Goal: Check status: Check status

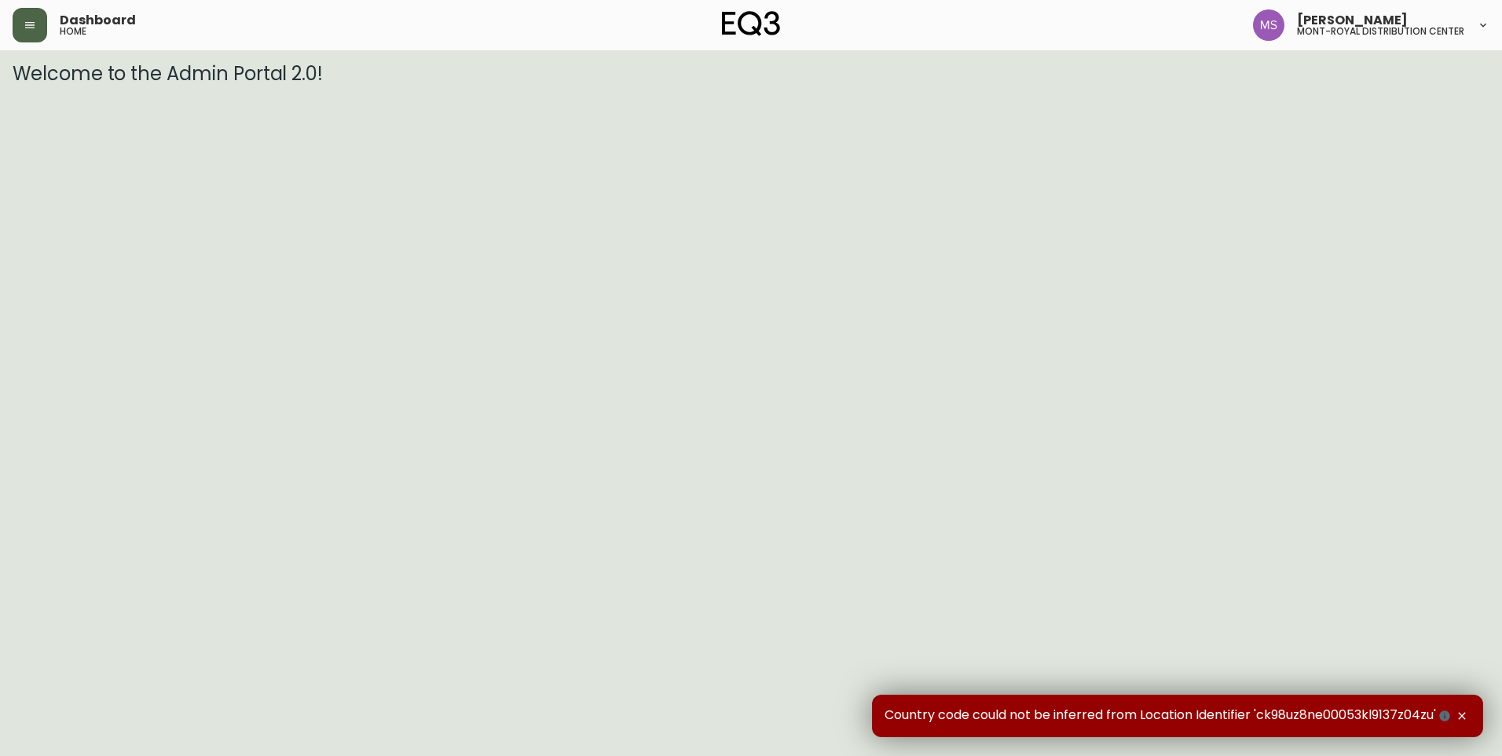
click at [27, 31] on icon "button" at bounding box center [30, 25] width 13 height 13
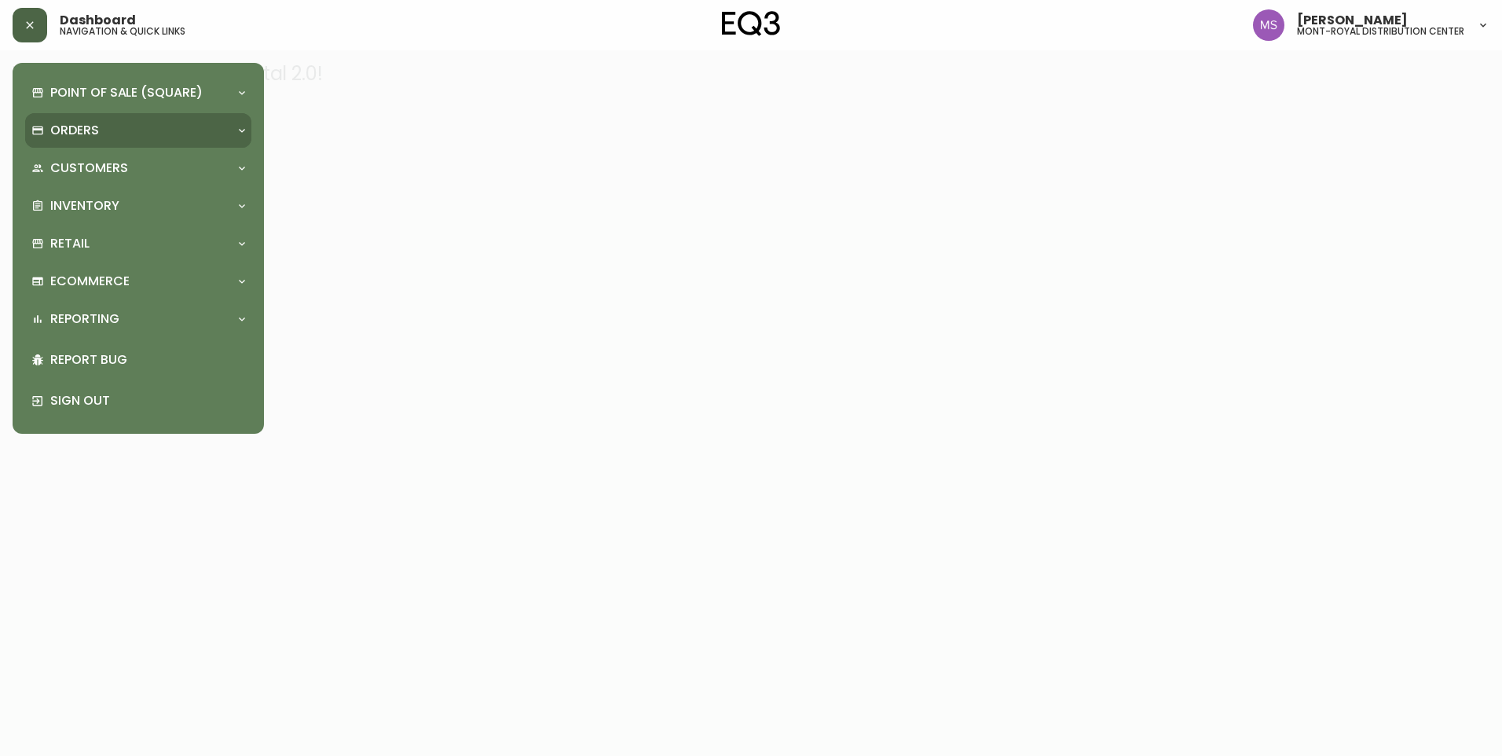
click at [137, 142] on div "Orders" at bounding box center [138, 130] width 226 height 35
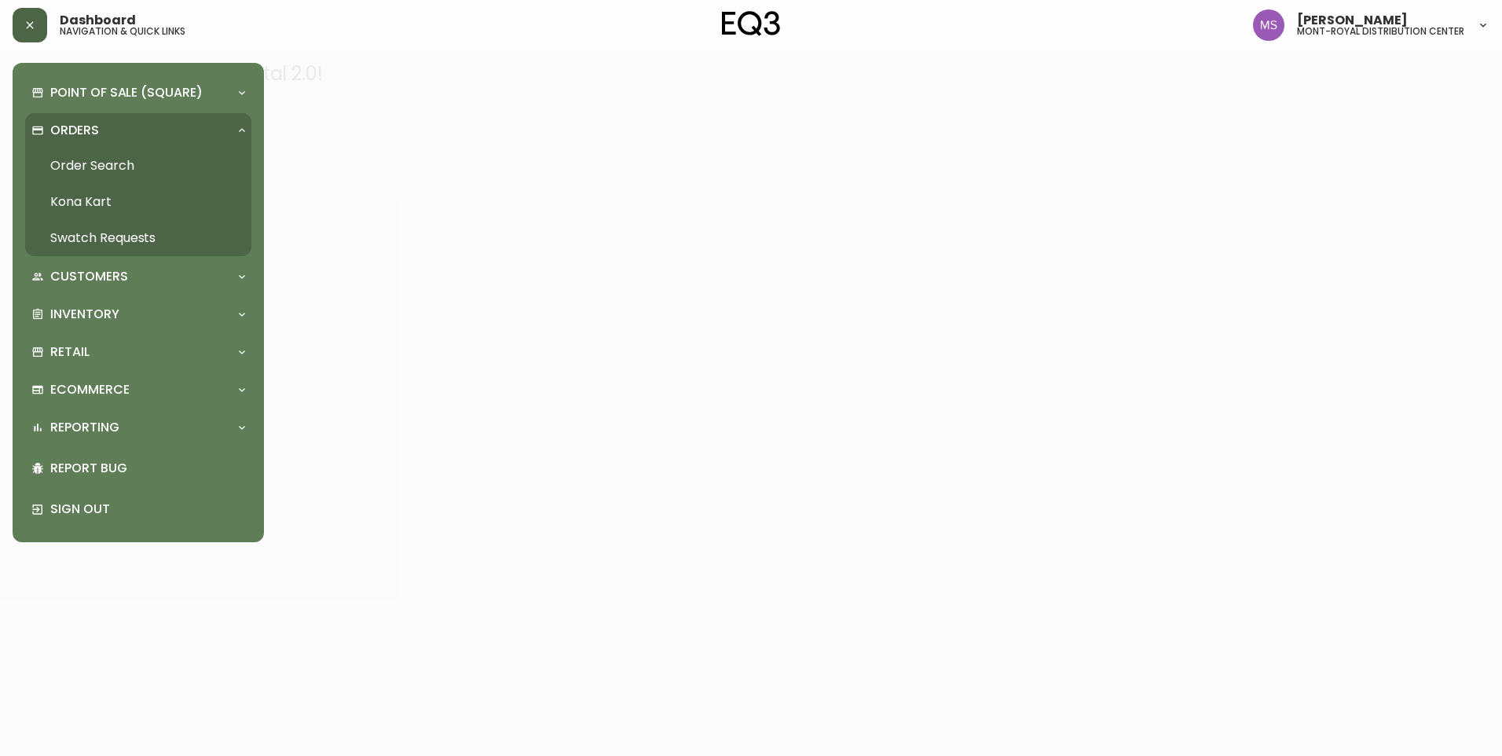
click at [155, 162] on link "Order Search" at bounding box center [138, 166] width 226 height 36
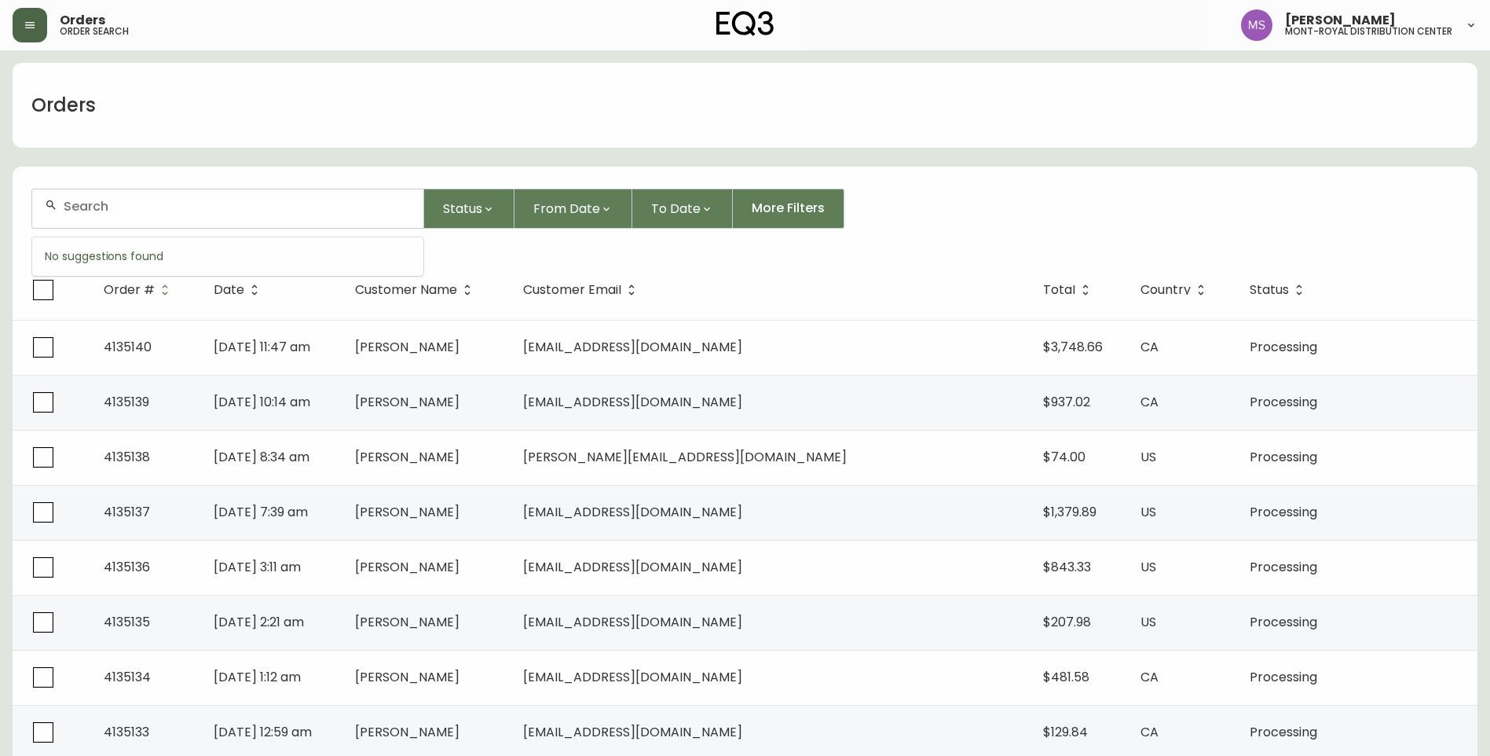
click at [245, 204] on input "text" at bounding box center [237, 206] width 347 height 15
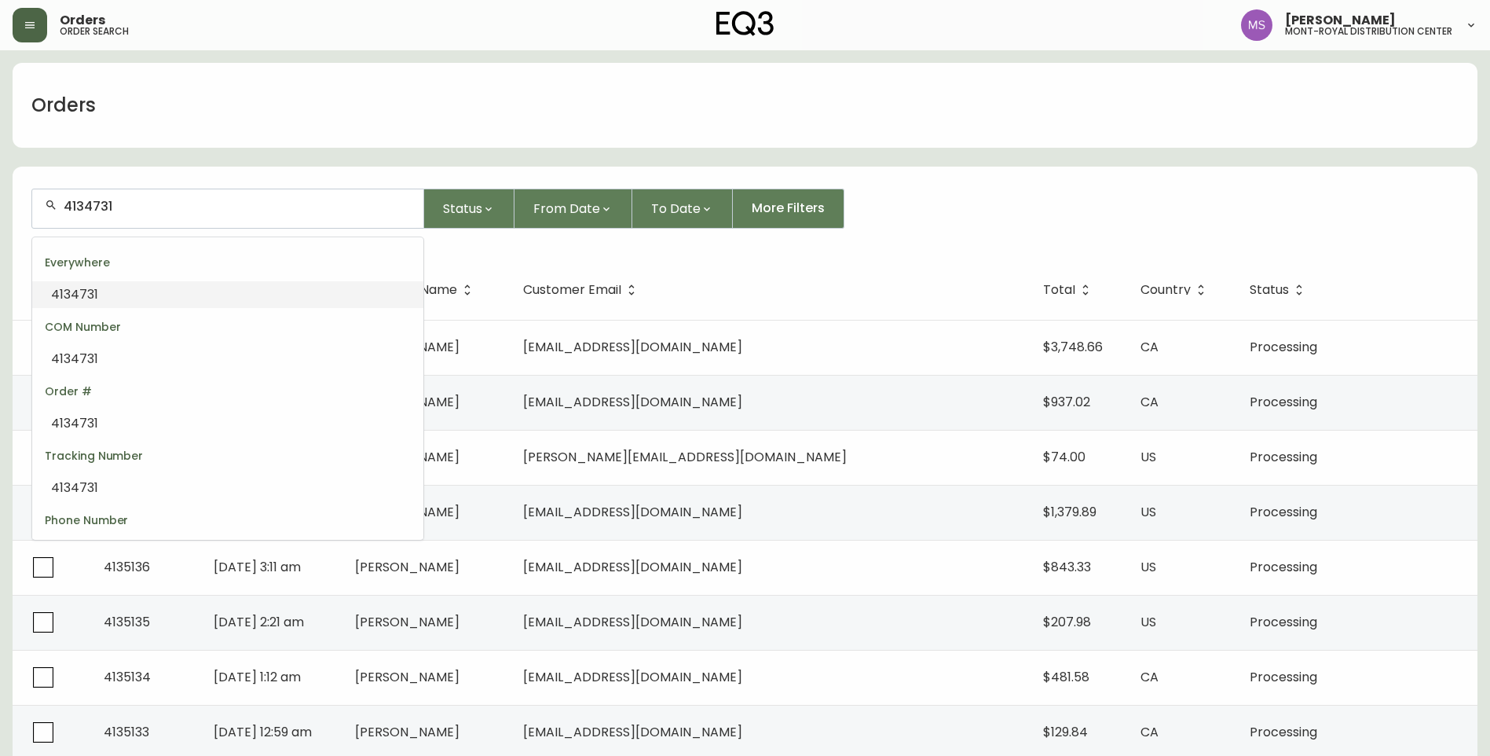
click at [258, 297] on li "4134731" at bounding box center [227, 294] width 391 height 27
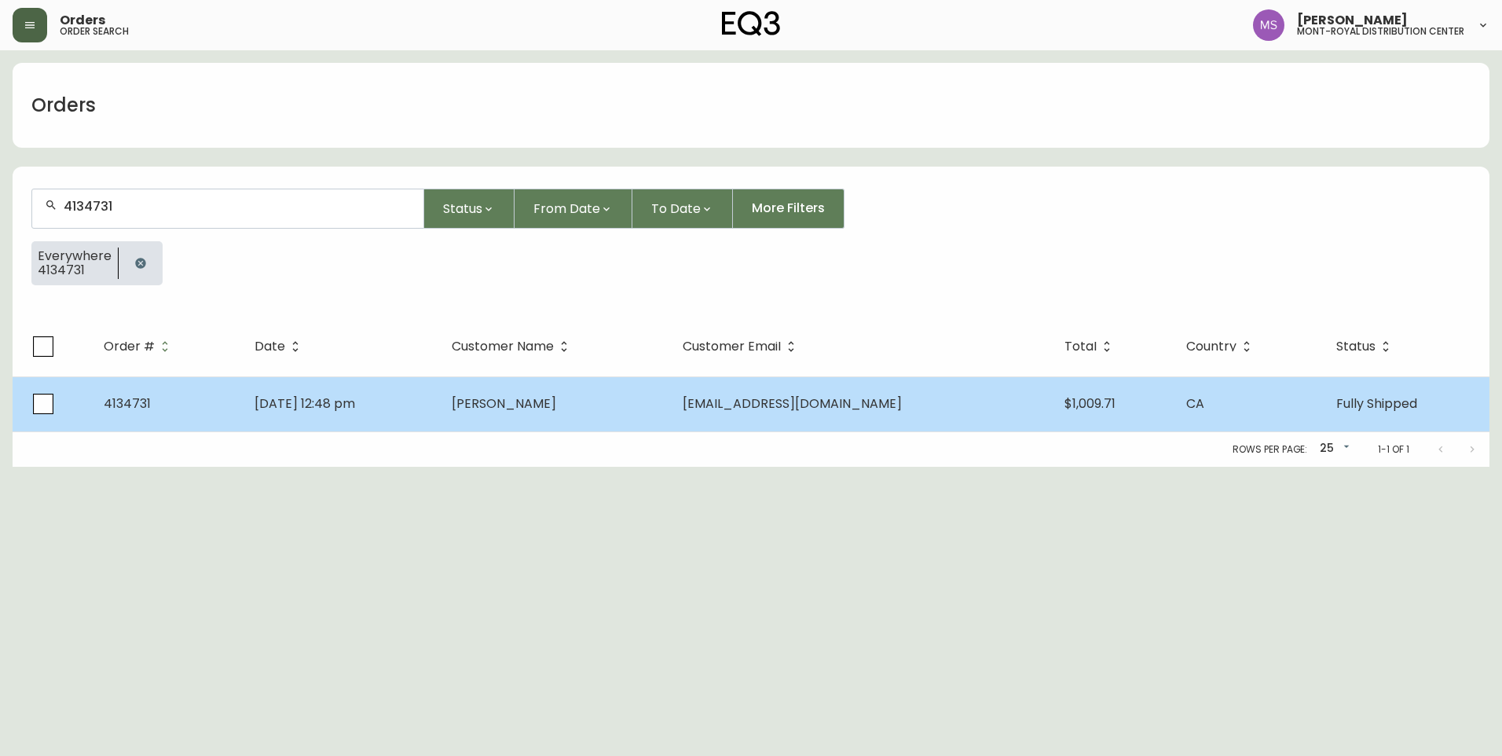
type input "4134731"
click at [334, 398] on span "[DATE] 12:48 pm" at bounding box center [304, 403] width 101 height 18
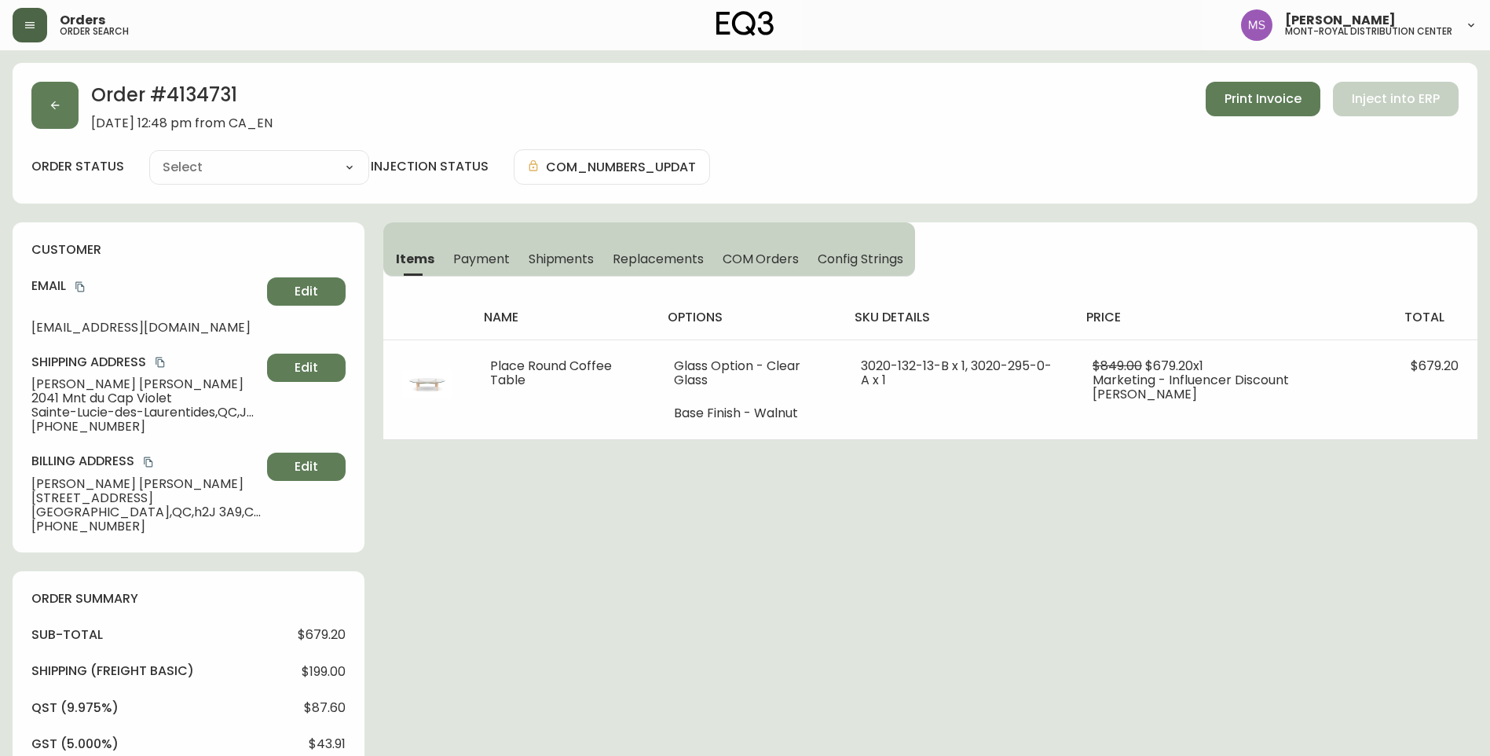
type input "Fully Shipped"
select select "FULLY_SHIPPED"
